Goal: Task Accomplishment & Management: Manage account settings

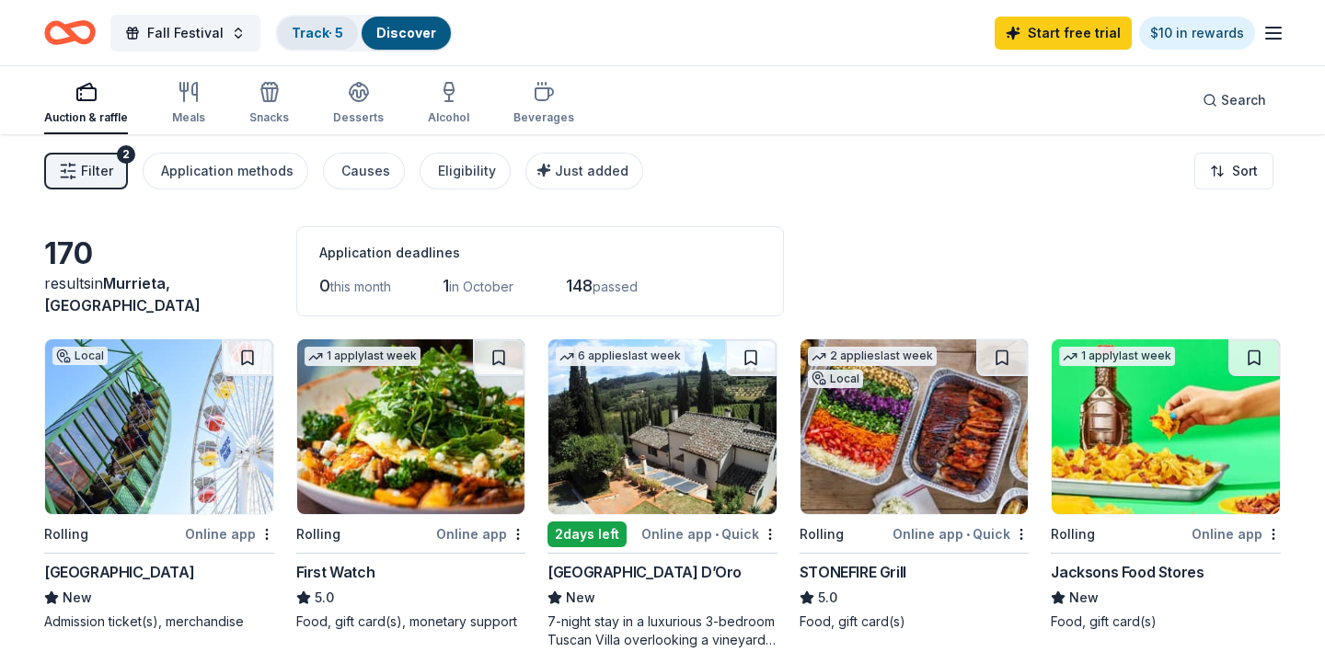
click at [305, 37] on link "Track · 5" at bounding box center [318, 33] width 52 height 16
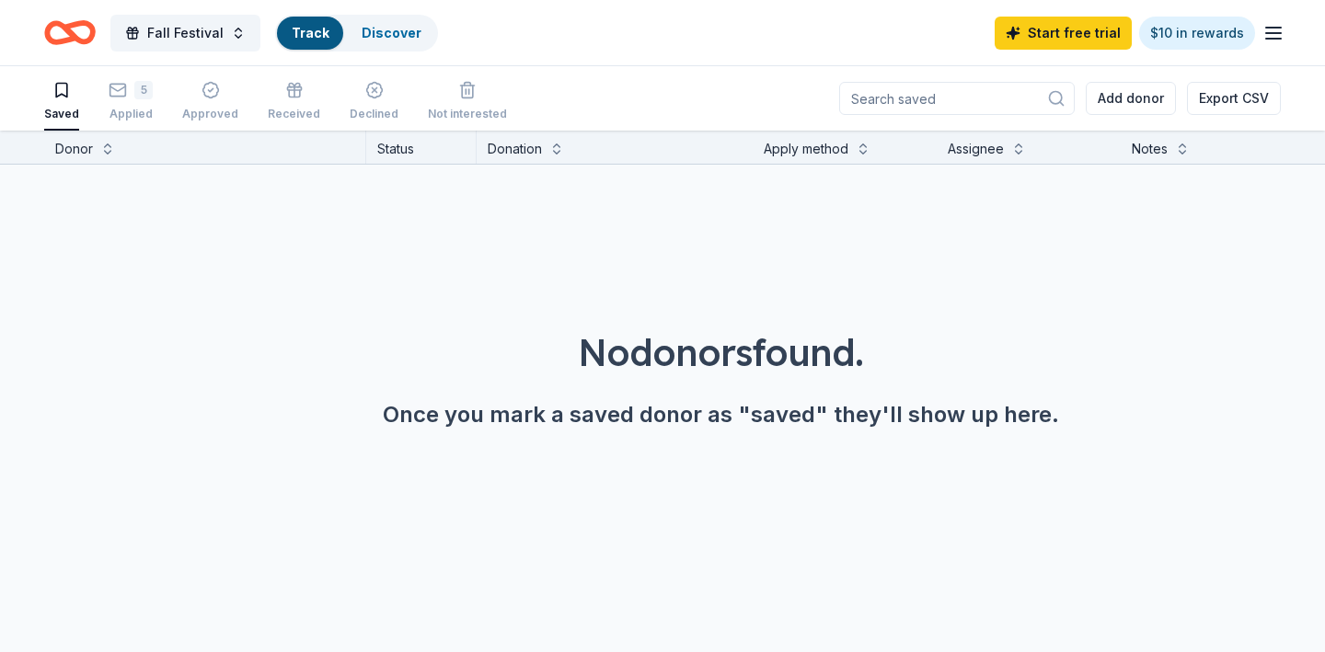
scroll to position [1, 0]
click at [141, 88] on div "5" at bounding box center [143, 89] width 18 height 18
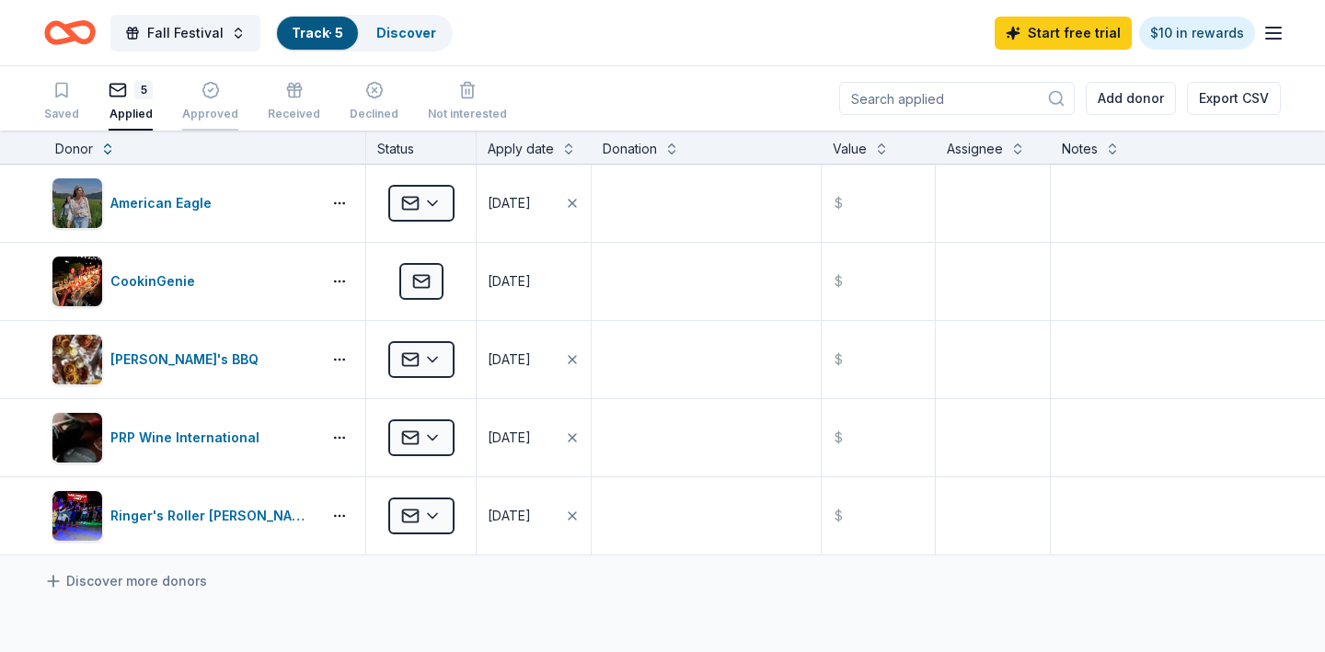
click at [202, 98] on icon "button" at bounding box center [210, 90] width 18 height 18
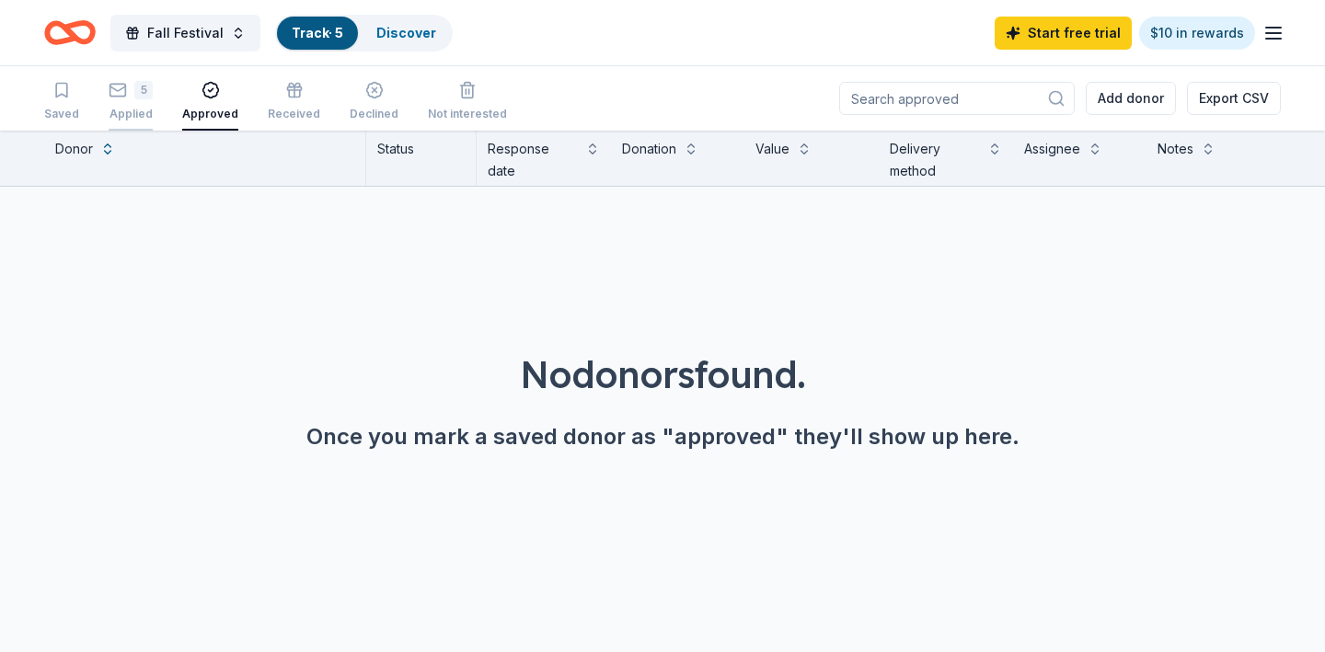
click at [146, 100] on div "5 Applied" at bounding box center [131, 101] width 44 height 40
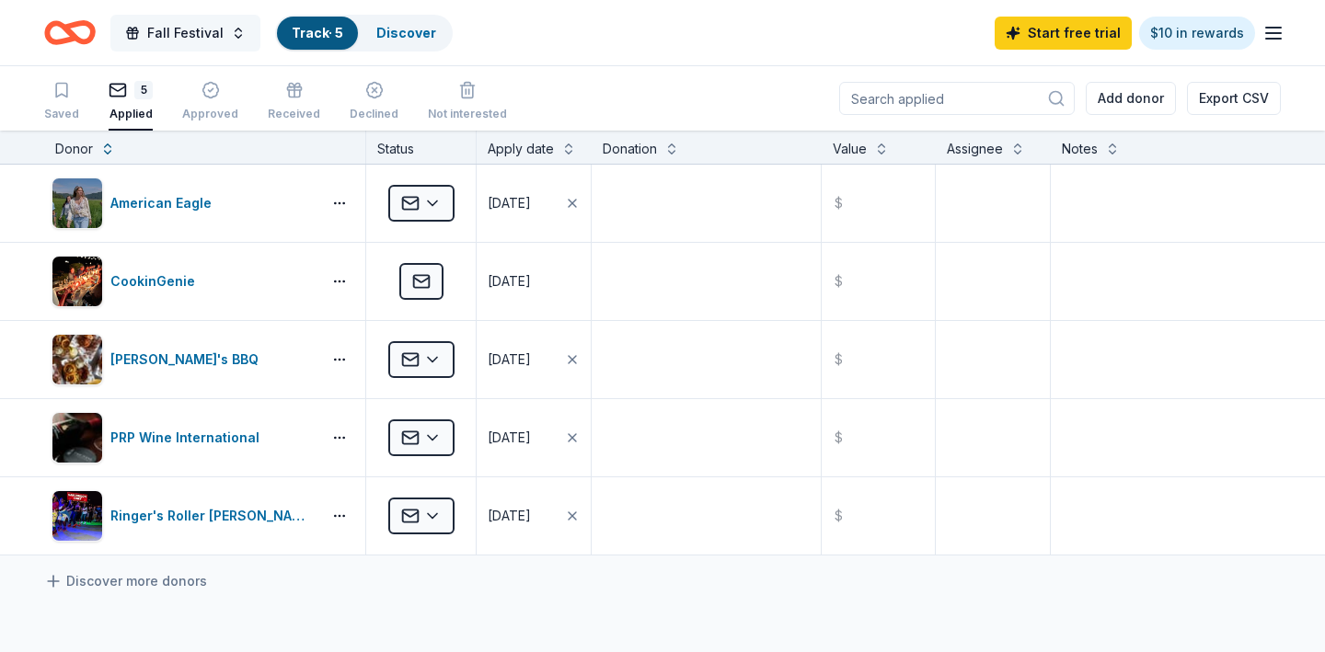
click at [162, 36] on span "Fall Festival" at bounding box center [185, 33] width 76 height 22
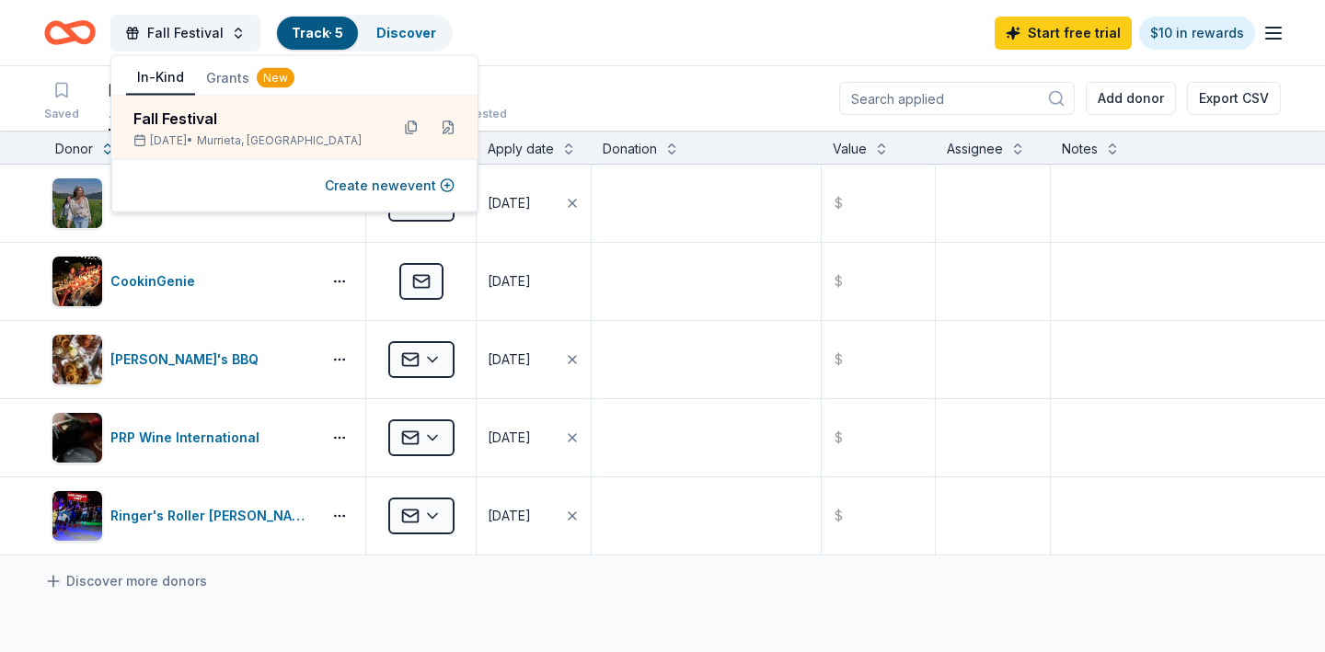
click at [66, 36] on icon "Home" at bounding box center [70, 32] width 52 height 43
